Goal: Information Seeking & Learning: Learn about a topic

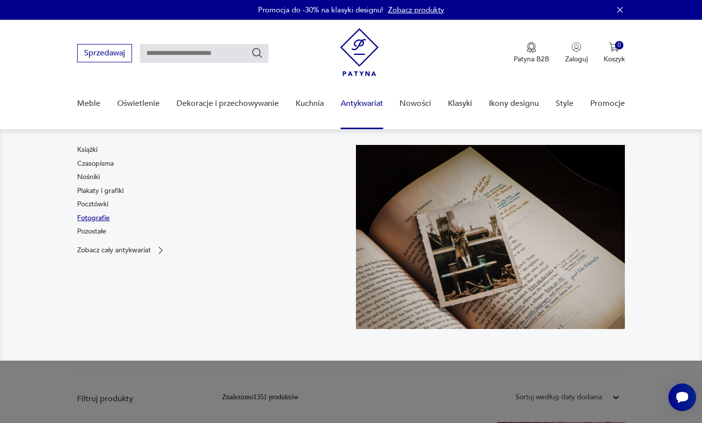
click at [89, 215] on link "Fotografie" at bounding box center [93, 218] width 33 height 10
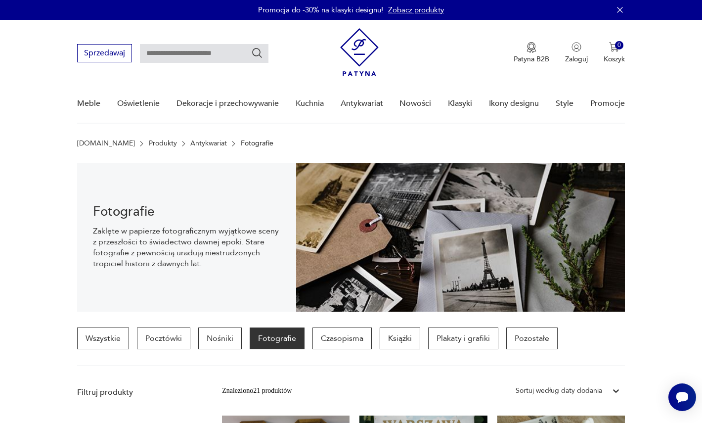
click at [369, 46] on img at bounding box center [359, 52] width 39 height 48
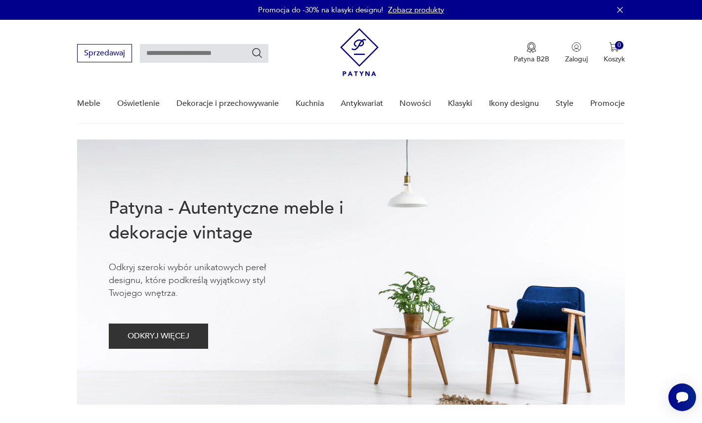
scroll to position [0, 0]
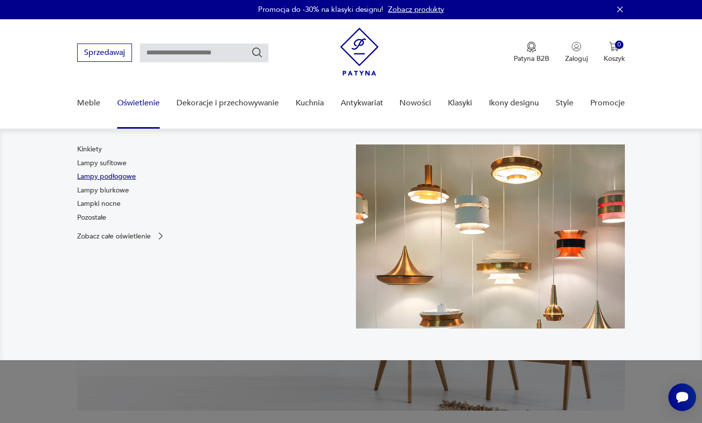
click at [96, 177] on link "Lampy podłogowe" at bounding box center [106, 177] width 59 height 10
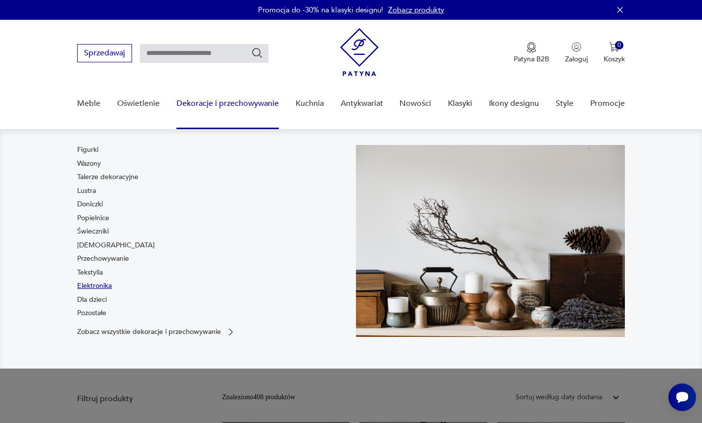
click at [92, 283] on link "Elektronika" at bounding box center [94, 286] width 35 height 10
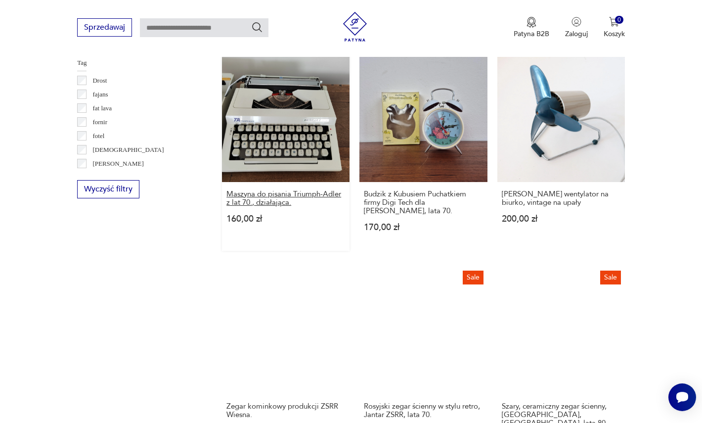
scroll to position [1532, 0]
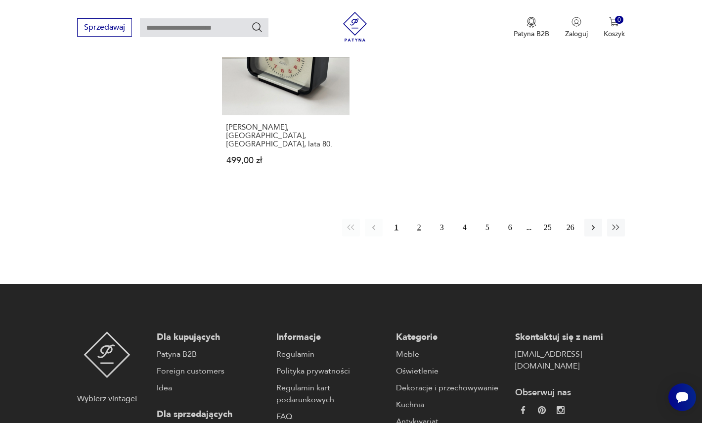
click at [422, 219] on button "2" at bounding box center [419, 228] width 18 height 18
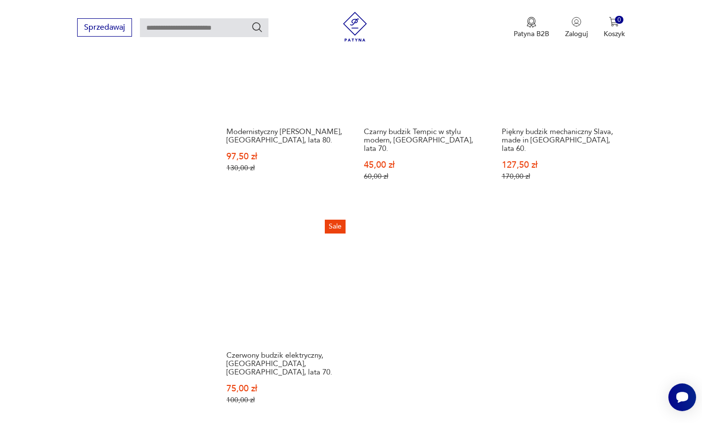
scroll to position [1404, 0]
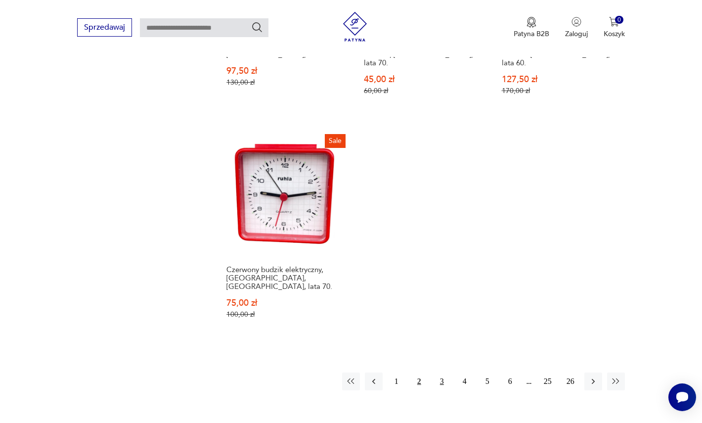
click at [438, 372] on button "3" at bounding box center [442, 381] width 18 height 18
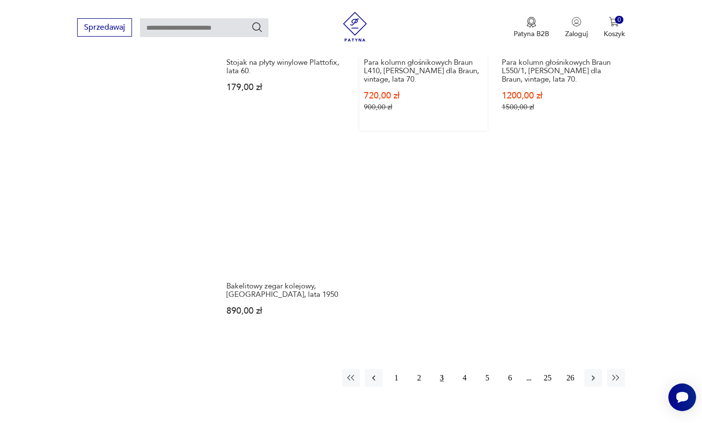
scroll to position [1398, 0]
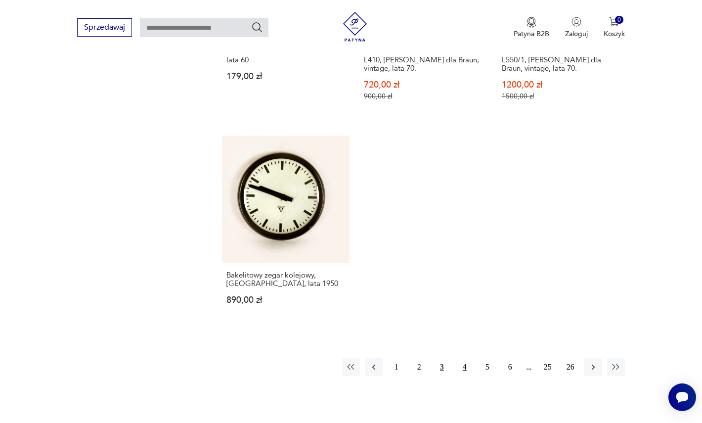
click at [461, 358] on button "4" at bounding box center [465, 367] width 18 height 18
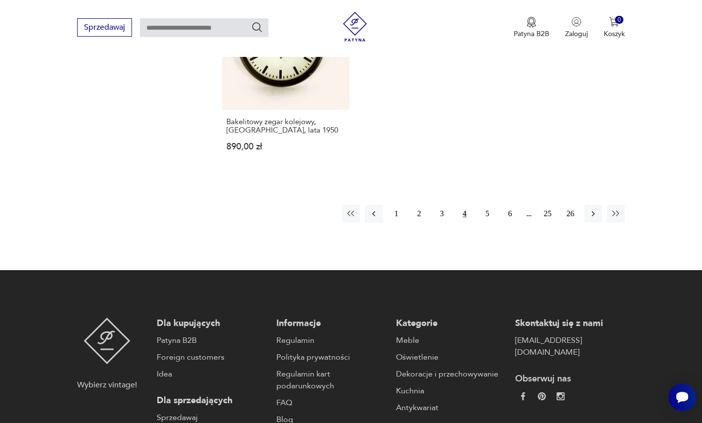
scroll to position [1531, 0]
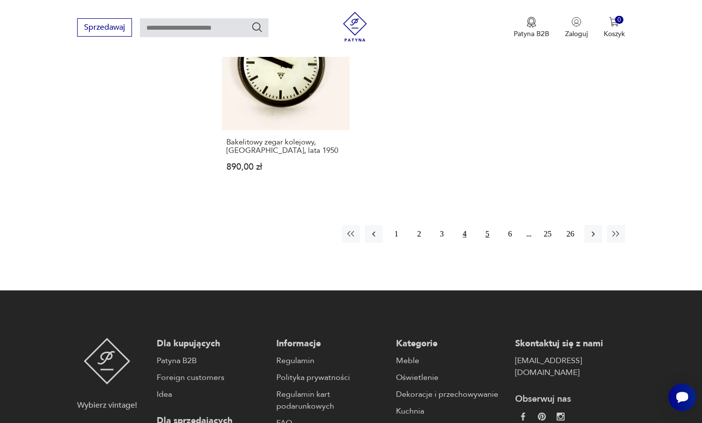
click at [482, 225] on button "5" at bounding box center [488, 234] width 18 height 18
click at [466, 225] on button "4" at bounding box center [465, 234] width 18 height 18
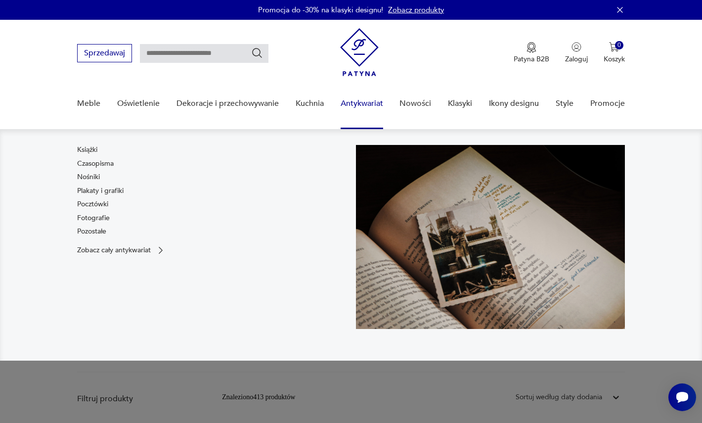
scroll to position [0, 0]
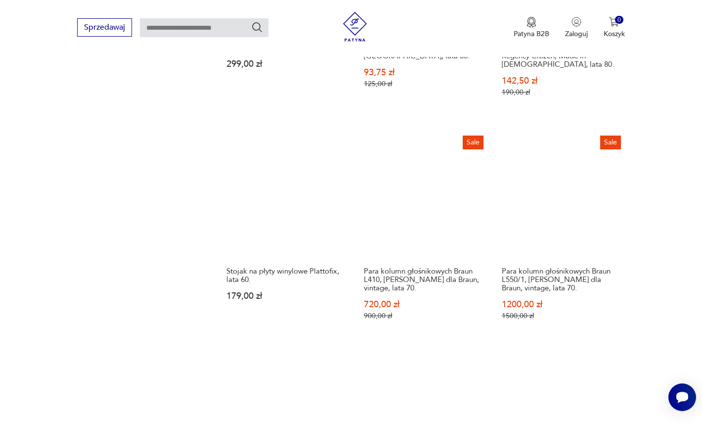
scroll to position [1475, 0]
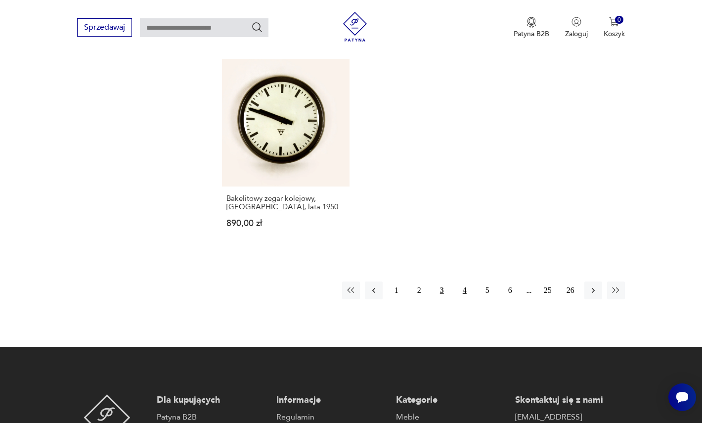
click at [465, 281] on button "4" at bounding box center [465, 290] width 18 height 18
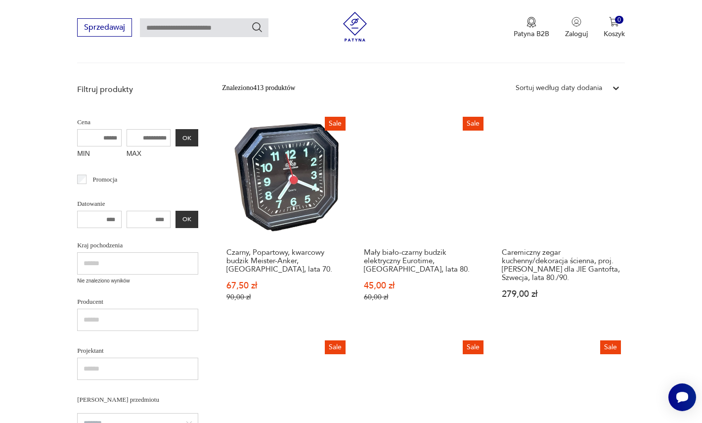
scroll to position [233, 0]
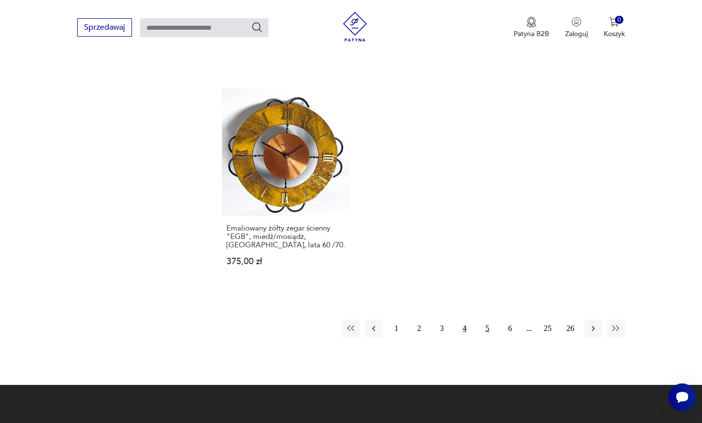
click at [486, 319] on button "5" at bounding box center [488, 328] width 18 height 18
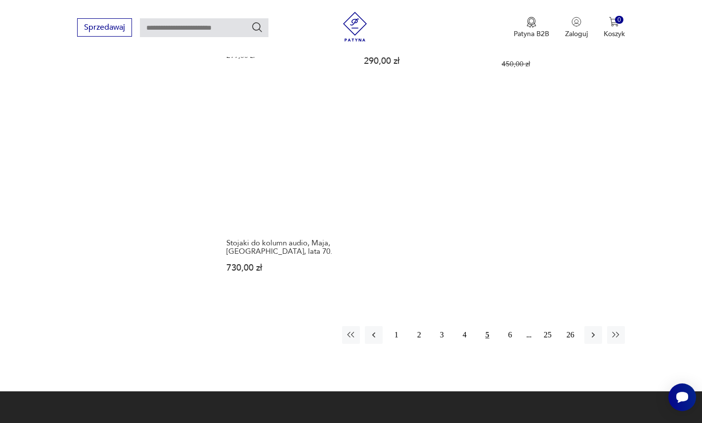
scroll to position [1450, 0]
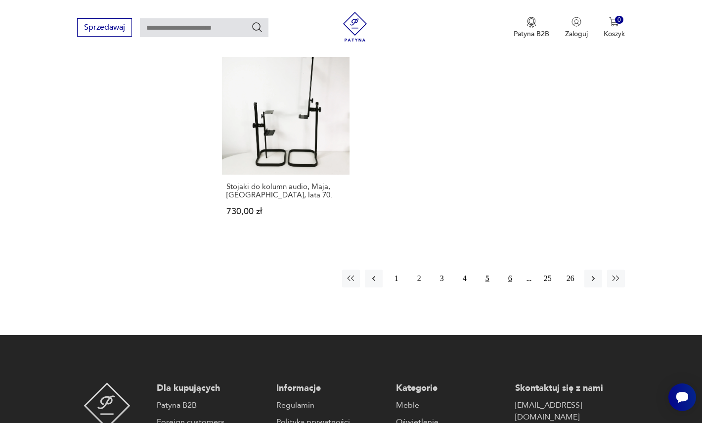
click at [509, 270] on button "6" at bounding box center [510, 279] width 18 height 18
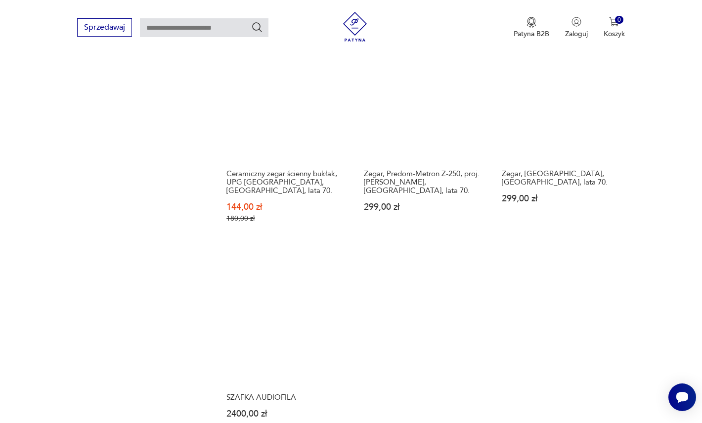
scroll to position [1402, 0]
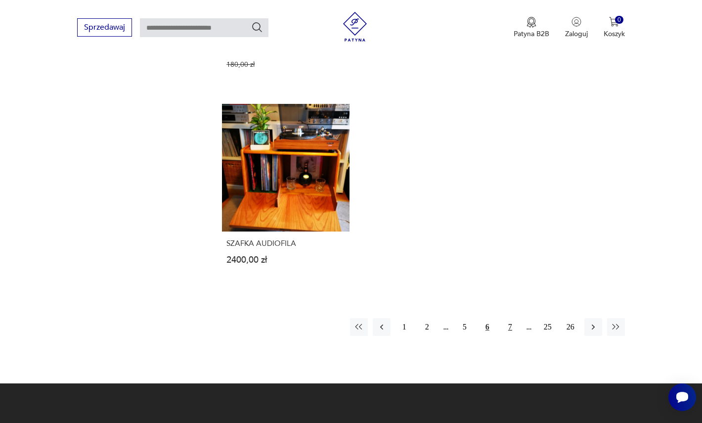
click at [508, 318] on button "7" at bounding box center [510, 327] width 18 height 18
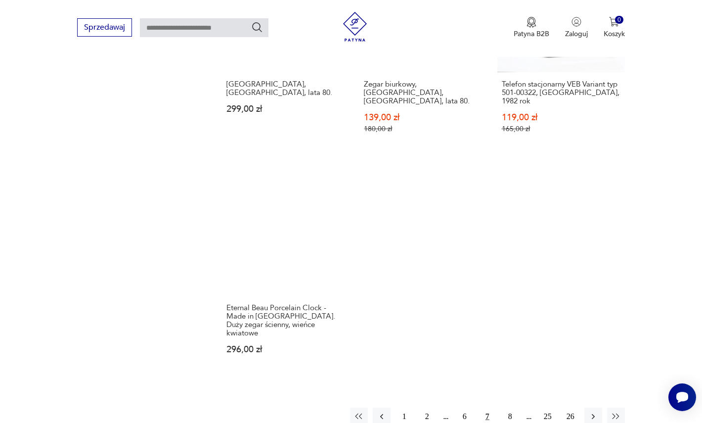
scroll to position [1432, 0]
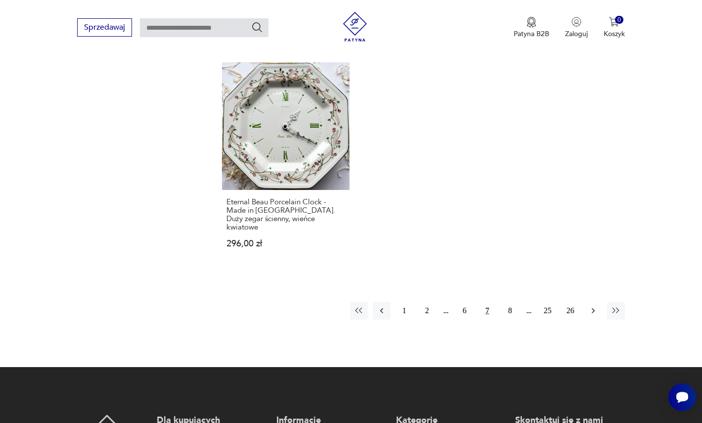
click at [589, 306] on icon "button" at bounding box center [594, 311] width 10 height 10
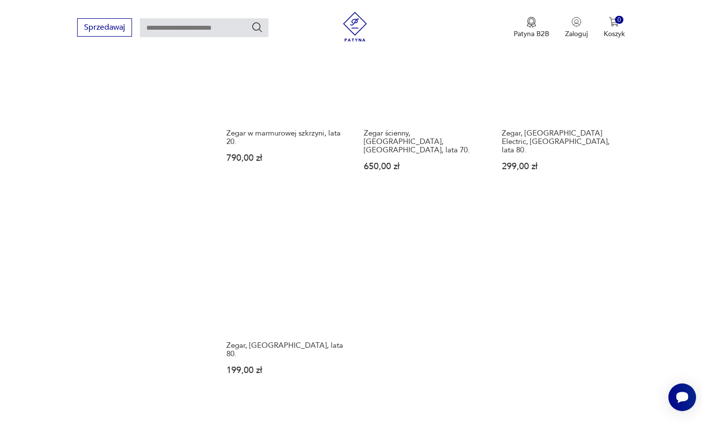
scroll to position [1305, 0]
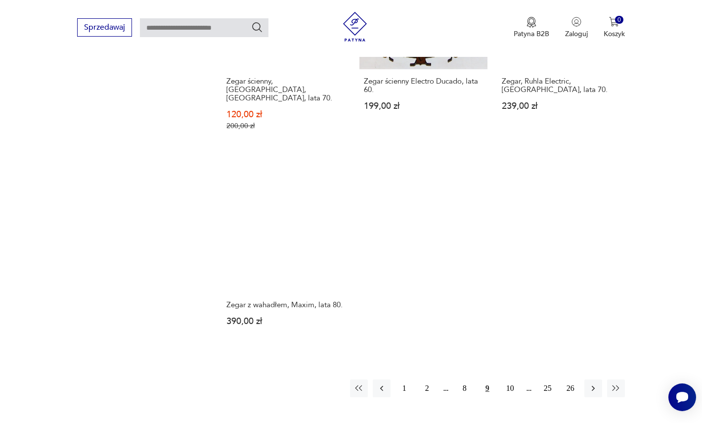
scroll to position [1341, 0]
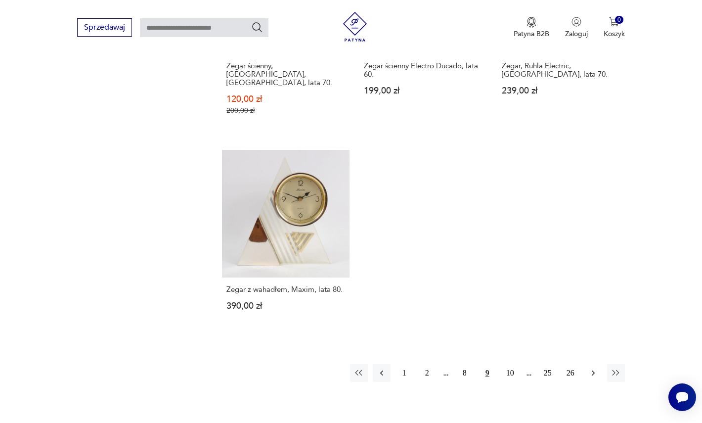
click at [595, 368] on icon "button" at bounding box center [594, 373] width 10 height 10
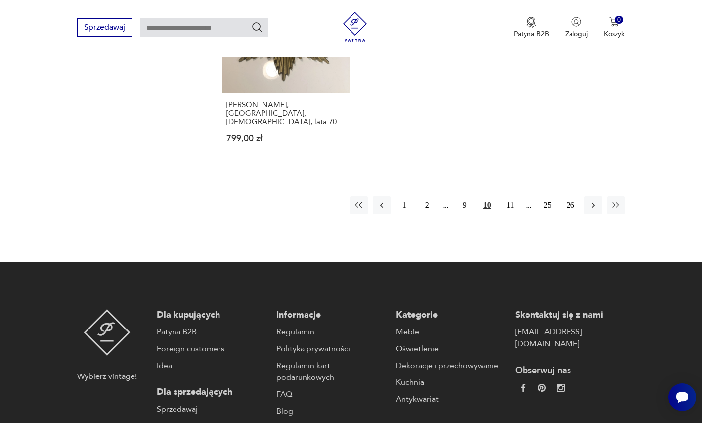
scroll to position [1572, 0]
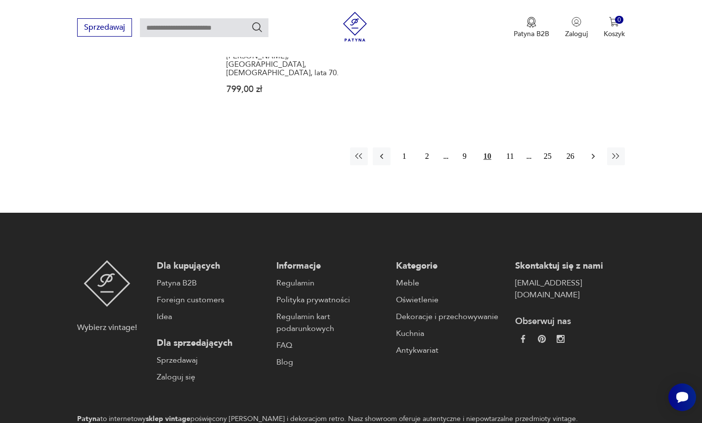
click at [597, 147] on button "button" at bounding box center [594, 156] width 18 height 18
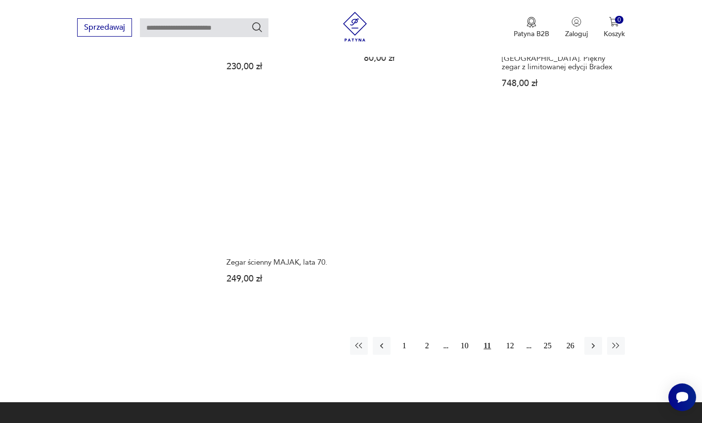
scroll to position [1376, 0]
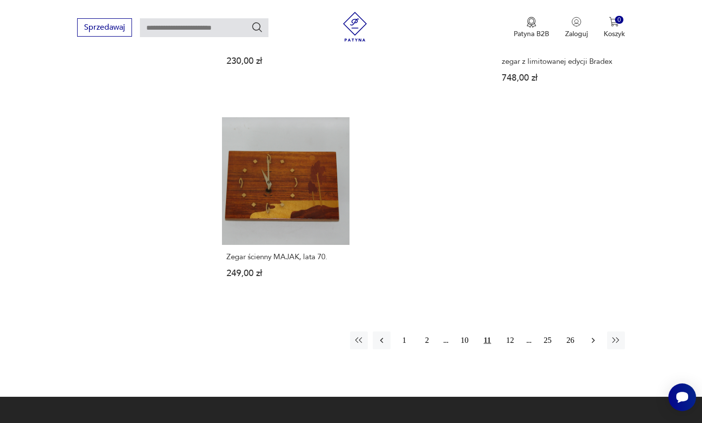
click at [600, 331] on button "button" at bounding box center [594, 340] width 18 height 18
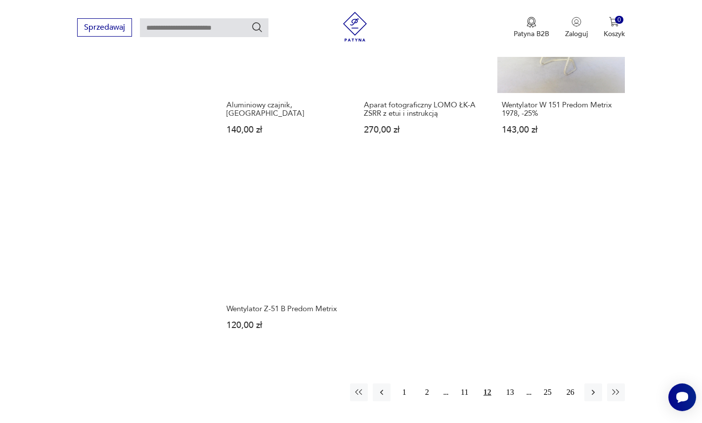
scroll to position [1311, 0]
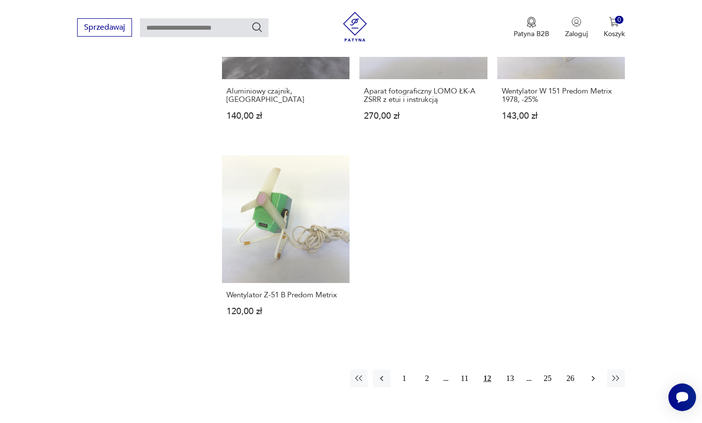
click at [594, 375] on button "button" at bounding box center [594, 378] width 18 height 18
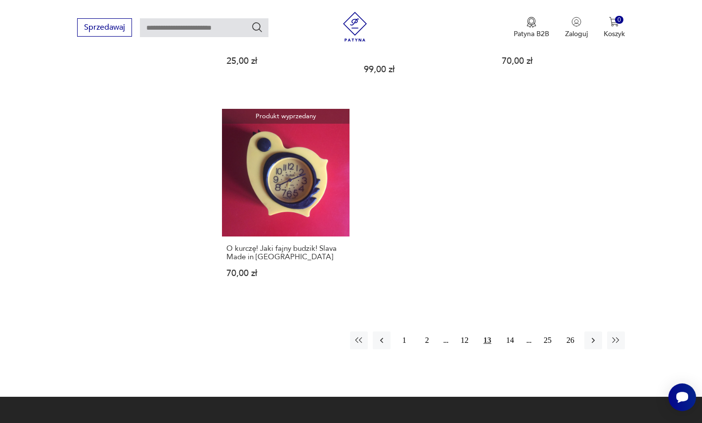
scroll to position [1387, 0]
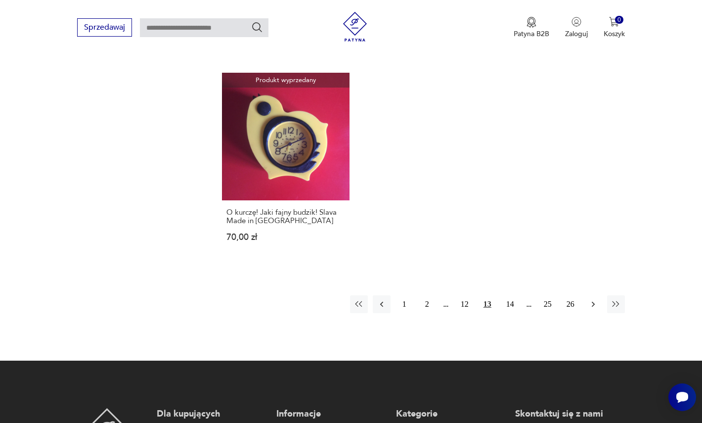
click at [591, 295] on button "button" at bounding box center [594, 304] width 18 height 18
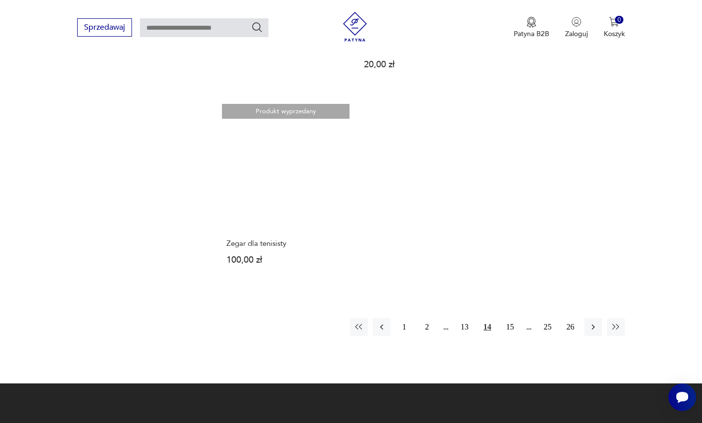
scroll to position [1389, 0]
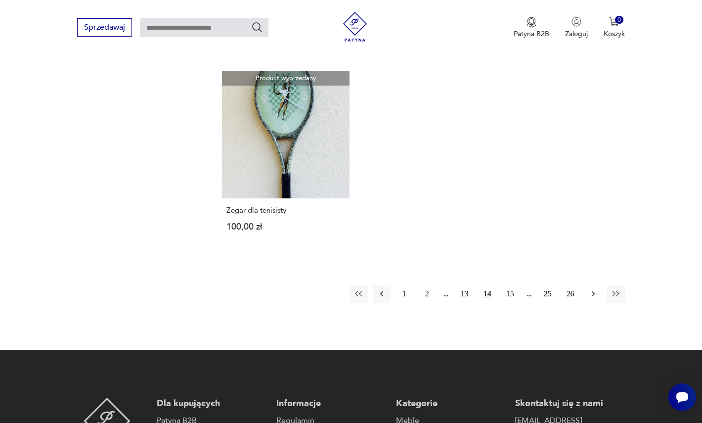
click at [591, 289] on icon "button" at bounding box center [594, 294] width 10 height 10
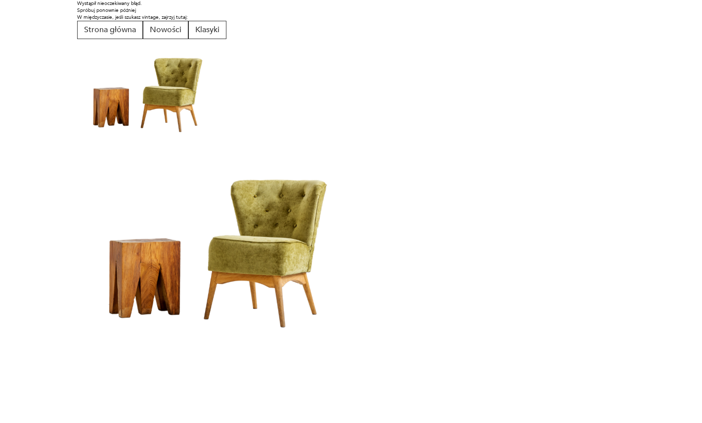
scroll to position [0, 0]
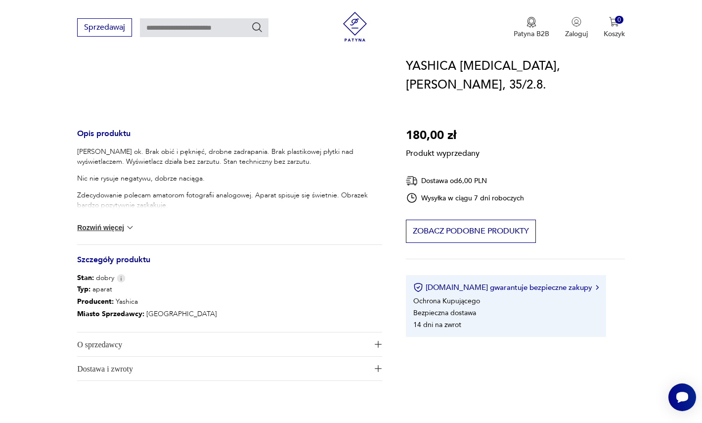
scroll to position [353, 0]
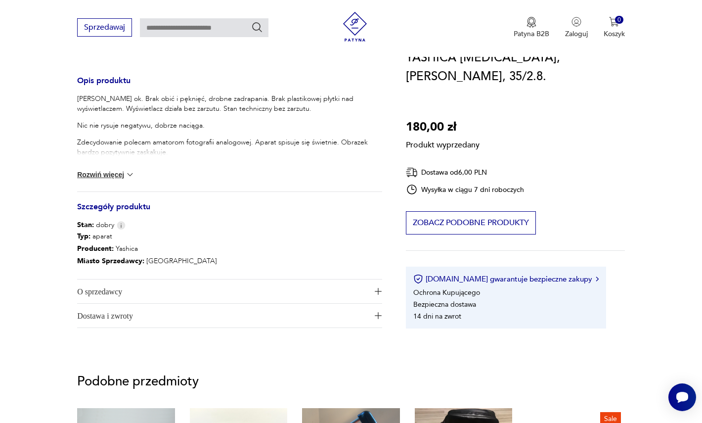
click at [120, 171] on button "Rozwiń więcej" at bounding box center [105, 175] width 57 height 10
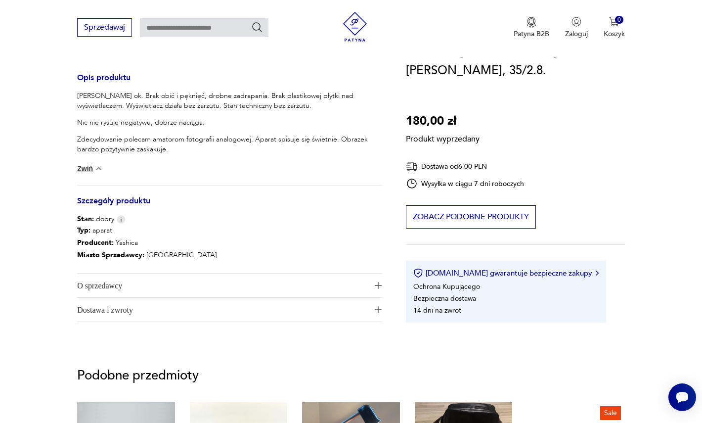
scroll to position [354, 0]
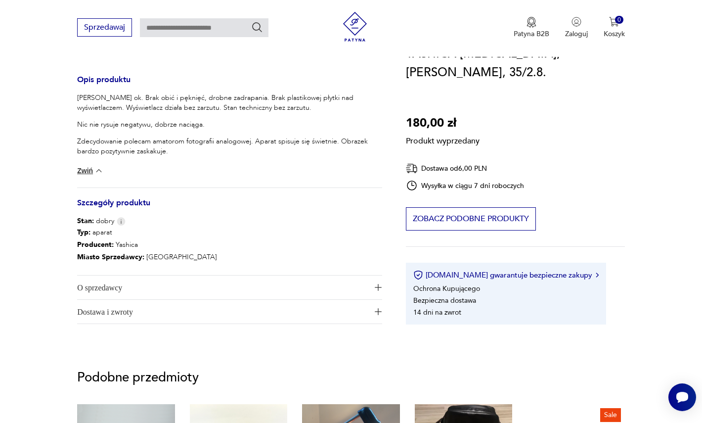
click at [137, 285] on span "O sprzedawcy" at bounding box center [222, 287] width 291 height 24
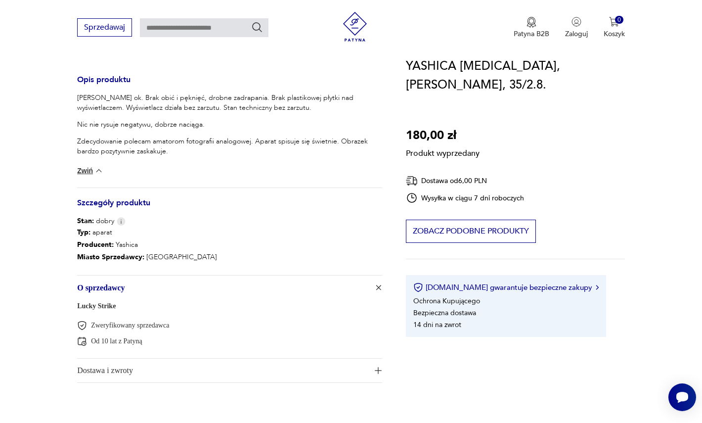
click at [137, 285] on span "O sprzedawcy" at bounding box center [222, 287] width 291 height 24
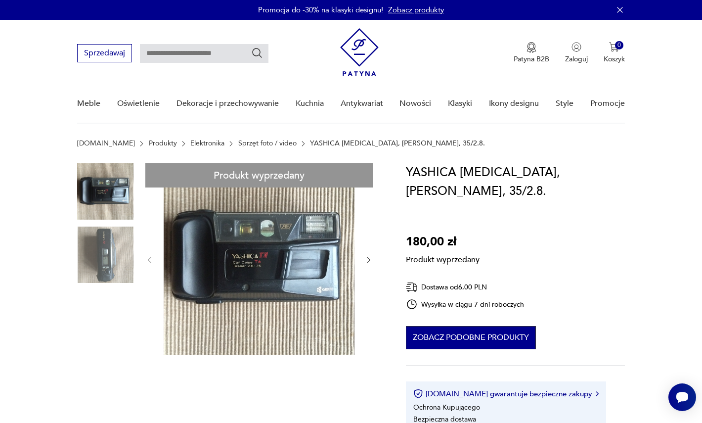
scroll to position [33, 0]
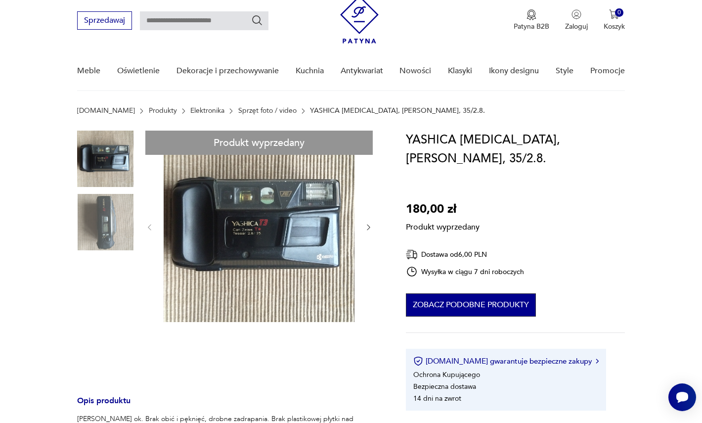
click at [430, 293] on button "Zobacz podobne produkty" at bounding box center [471, 304] width 130 height 23
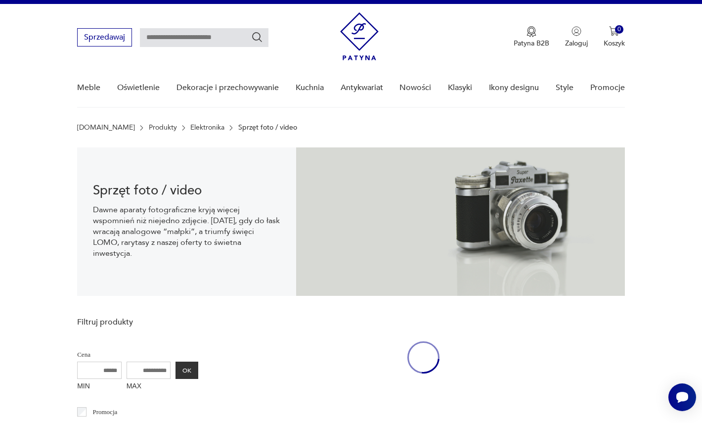
scroll to position [14, 0]
